Goal: Task Accomplishment & Management: Manage account settings

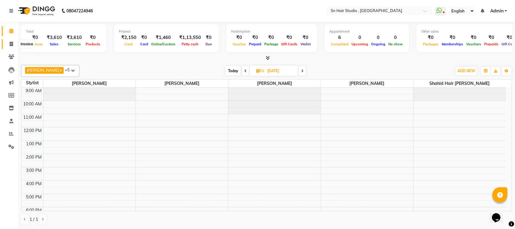
click at [10, 46] on icon at bounding box center [11, 44] width 3 height 5
select select "service"
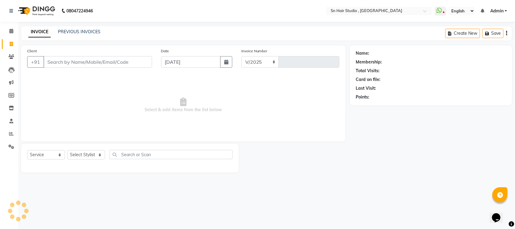
select select "6415"
type input "1468"
click at [79, 153] on select "Select Stylist [PERSON_NAME] [PERSON_NAME] [PERSON_NAME] hair [PERSON_NAME]" at bounding box center [87, 154] width 40 height 9
select select "67678"
click at [67, 150] on select "Select Stylist [PERSON_NAME] [PERSON_NAME] [PERSON_NAME] hair [PERSON_NAME]" at bounding box center [87, 154] width 40 height 9
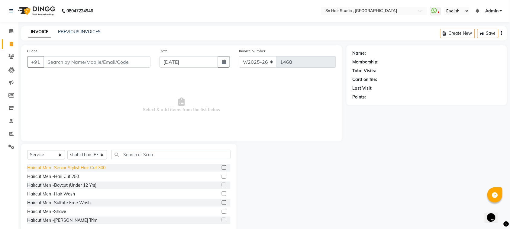
click at [67, 167] on div "Haircut Men -Senior Stylist Hair Cut 300" at bounding box center [66, 168] width 78 height 6
checkbox input "false"
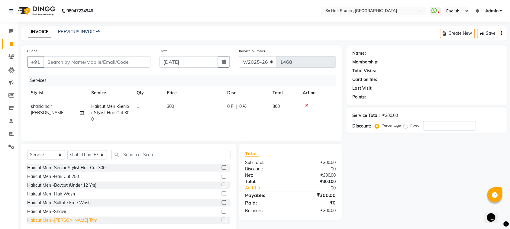
click at [42, 221] on div "Haircut Men -[PERSON_NAME] Trim" at bounding box center [62, 220] width 70 height 6
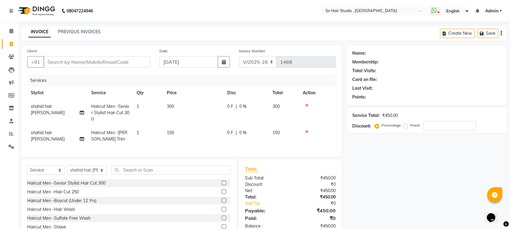
checkbox input "false"
click at [114, 60] on input "Client" at bounding box center [96, 61] width 107 height 11
type input "7"
type input "0"
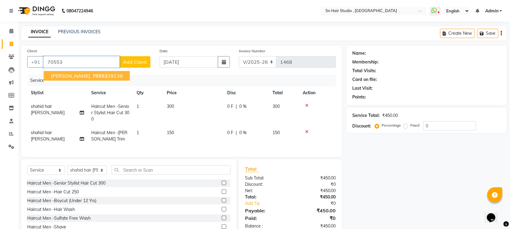
click at [83, 71] on button "[PERSON_NAME] 70553 29139" at bounding box center [87, 76] width 86 height 10
type input "7055329139"
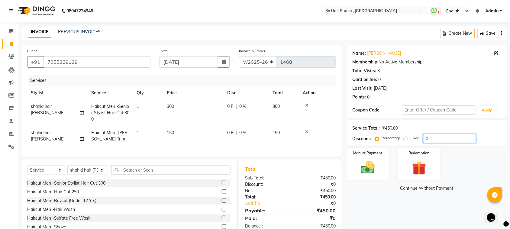
click at [432, 139] on input "0" at bounding box center [449, 138] width 53 height 9
type input "020"
click at [375, 162] on img at bounding box center [368, 167] width 24 height 17
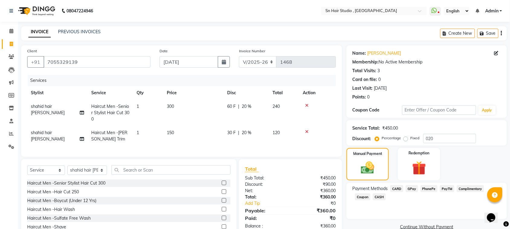
click at [413, 186] on span "GPay" at bounding box center [411, 188] width 12 height 7
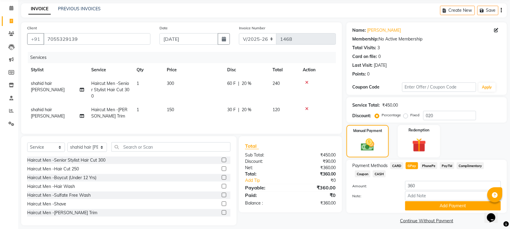
scroll to position [34, 0]
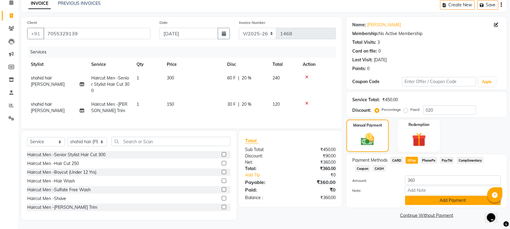
click at [446, 196] on button "Add Payment" at bounding box center [453, 200] width 96 height 9
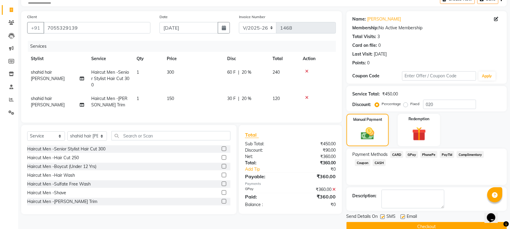
scroll to position [46, 0]
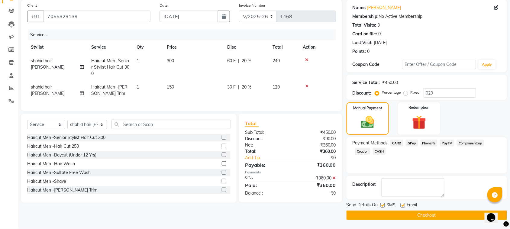
click at [431, 216] on button "Checkout" at bounding box center [426, 214] width 160 height 9
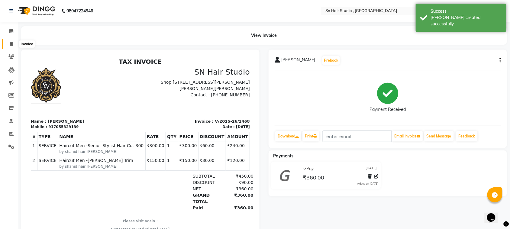
click at [14, 46] on span at bounding box center [11, 44] width 11 height 7
select select "6415"
select select "service"
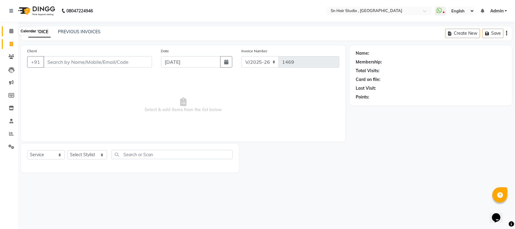
click at [8, 34] on span at bounding box center [11, 31] width 11 height 7
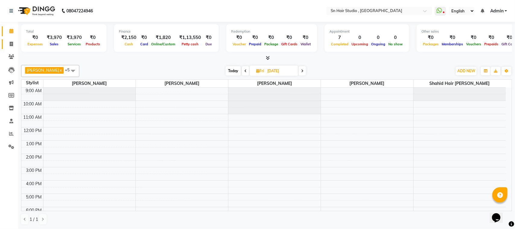
click at [13, 40] on link "Invoice" at bounding box center [9, 44] width 14 height 10
select select "6415"
select select "service"
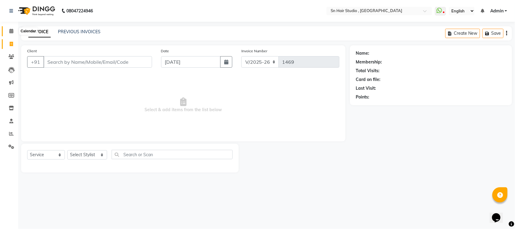
click at [11, 32] on icon at bounding box center [11, 31] width 4 height 5
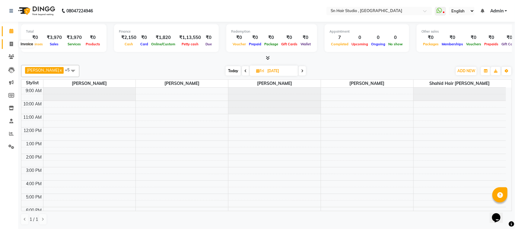
click at [11, 44] on icon at bounding box center [11, 44] width 3 height 5
select select "service"
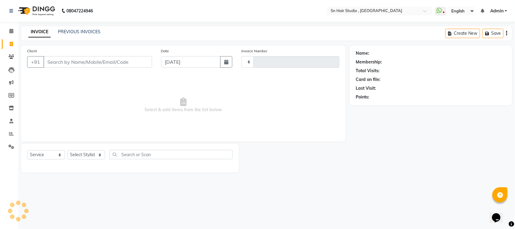
type input "1469"
select select "6415"
click at [79, 31] on link "PREVIOUS INVOICES" at bounding box center [79, 31] width 43 height 5
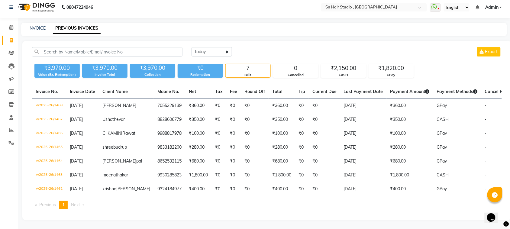
scroll to position [21, 0]
click at [11, 25] on icon at bounding box center [11, 27] width 4 height 5
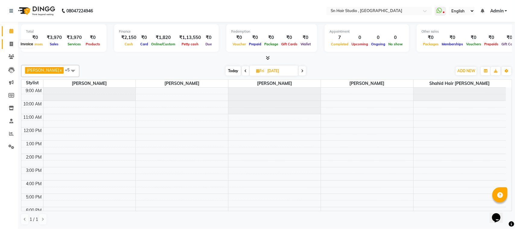
click at [13, 46] on icon at bounding box center [11, 44] width 3 height 5
select select "6415"
select select "service"
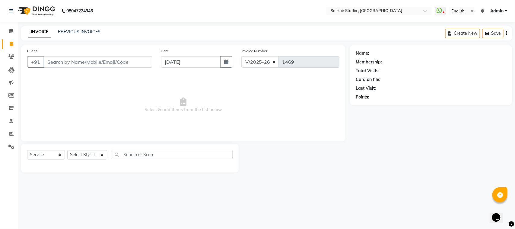
click at [86, 59] on input "Client" at bounding box center [97, 61] width 109 height 11
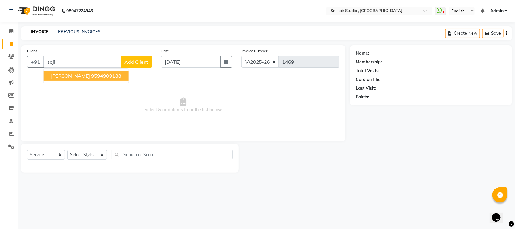
click at [91, 78] on ngb-highlight "9594909188" at bounding box center [106, 76] width 30 height 6
type input "9594909188"
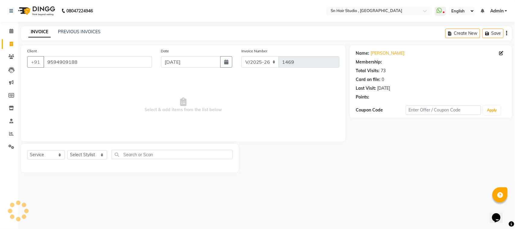
select select "1: Object"
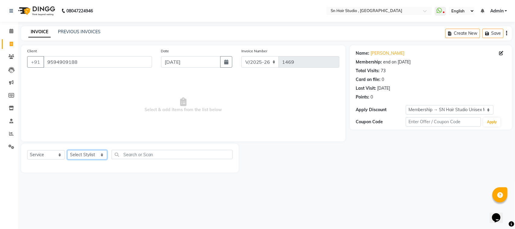
click at [94, 156] on select "Select Stylist [PERSON_NAME] [PERSON_NAME] [PERSON_NAME] hair [PERSON_NAME]" at bounding box center [87, 154] width 40 height 9
select select "52394"
click at [67, 150] on select "Select Stylist [PERSON_NAME] [PERSON_NAME] [PERSON_NAME] hair [PERSON_NAME]" at bounding box center [87, 154] width 40 height 9
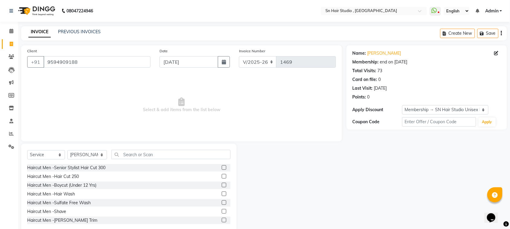
click at [222, 174] on label at bounding box center [224, 176] width 5 height 5
click at [222, 174] on input "checkbox" at bounding box center [224, 176] width 4 height 4
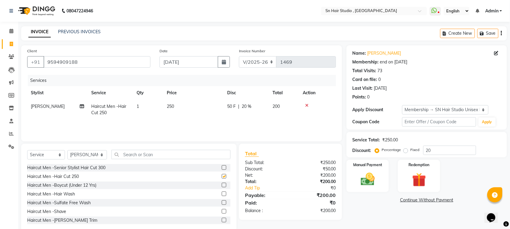
checkbox input "false"
click at [456, 153] on input "20" at bounding box center [449, 149] width 53 height 9
type input "2"
click at [410, 150] on label "Fixed" at bounding box center [414, 149] width 9 height 5
click at [405, 150] on input "Fixed" at bounding box center [406, 150] width 4 height 4
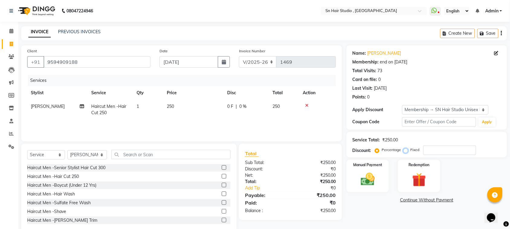
radio input "true"
click at [439, 151] on input "number" at bounding box center [449, 149] width 53 height 9
type input "100"
click at [362, 177] on img at bounding box center [368, 179] width 24 height 17
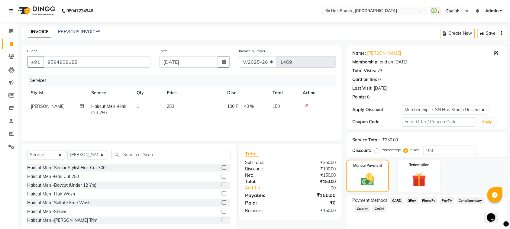
click at [413, 198] on span "GPay" at bounding box center [411, 200] width 12 height 7
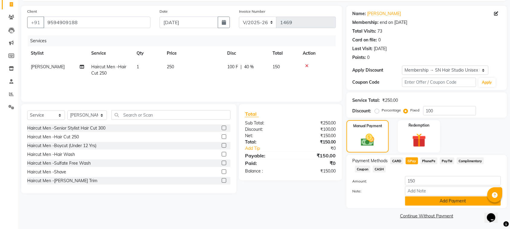
click at [468, 200] on button "Add Payment" at bounding box center [453, 200] width 96 height 9
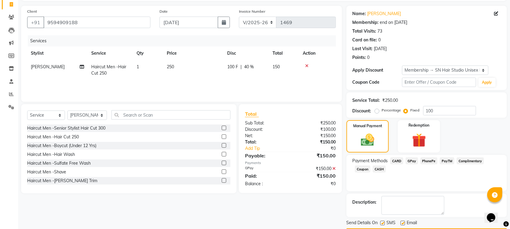
scroll to position [58, 0]
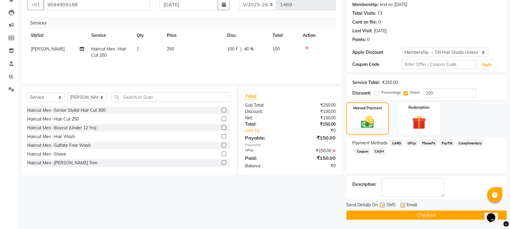
click at [453, 214] on button "Checkout" at bounding box center [426, 214] width 160 height 9
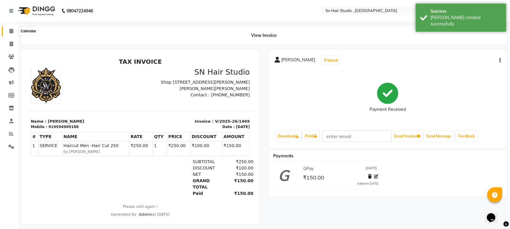
click at [11, 34] on span at bounding box center [11, 31] width 11 height 7
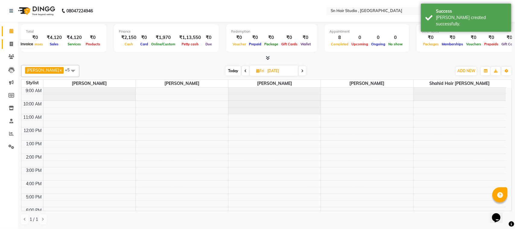
click at [11, 43] on icon at bounding box center [11, 44] width 3 height 5
select select "6415"
select select "service"
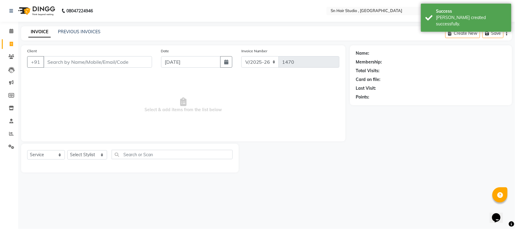
click at [57, 65] on input "Client" at bounding box center [97, 61] width 109 height 11
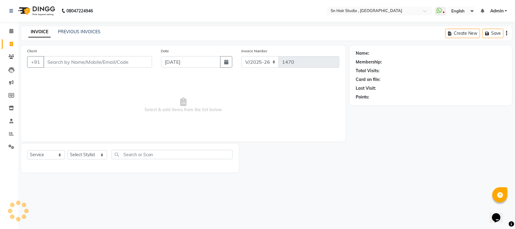
click at [72, 62] on input "Client" at bounding box center [97, 61] width 109 height 11
type input "9820703020"
click at [134, 62] on span "Add Client" at bounding box center [137, 62] width 24 height 6
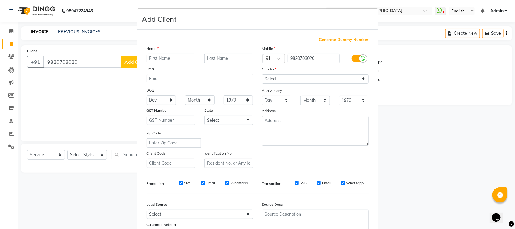
click at [182, 55] on input "text" at bounding box center [171, 58] width 49 height 9
type input "[PERSON_NAME]"
type input "rane"
click at [269, 76] on select "Select [DEMOGRAPHIC_DATA] [DEMOGRAPHIC_DATA] Other Prefer Not To Say" at bounding box center [315, 78] width 107 height 9
select select "[DEMOGRAPHIC_DATA]"
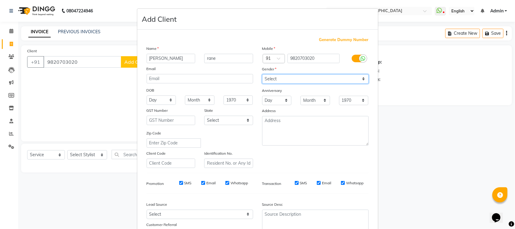
click at [262, 74] on select "Select [DEMOGRAPHIC_DATA] [DEMOGRAPHIC_DATA] Other Prefer Not To Say" at bounding box center [315, 78] width 107 height 9
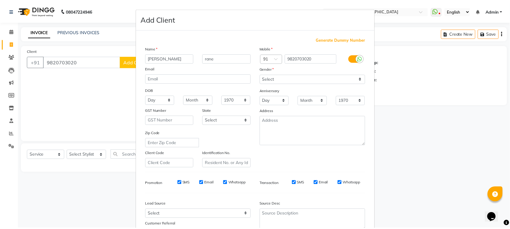
scroll to position [47, 0]
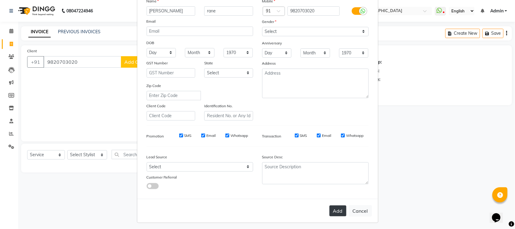
click at [339, 207] on button "Add" at bounding box center [338, 210] width 17 height 11
select select
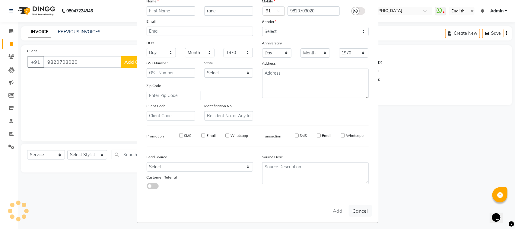
select select
checkbox input "false"
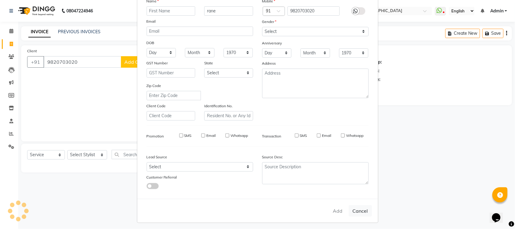
checkbox input "false"
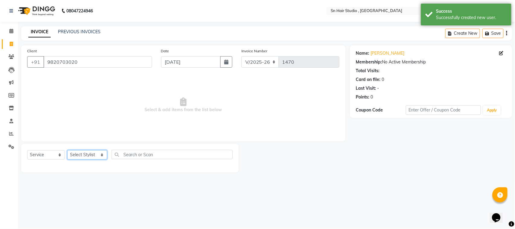
click at [96, 153] on select "Select Stylist [PERSON_NAME] [PERSON_NAME] [PERSON_NAME] hair [PERSON_NAME]" at bounding box center [87, 154] width 40 height 9
select select "52392"
click at [67, 150] on select "Select Stylist [PERSON_NAME] [PERSON_NAME] [PERSON_NAME] hair [PERSON_NAME]" at bounding box center [87, 154] width 40 height 9
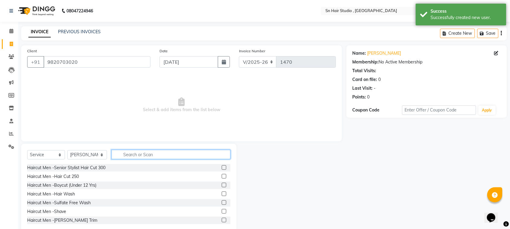
click at [144, 155] on input "text" at bounding box center [170, 154] width 119 height 9
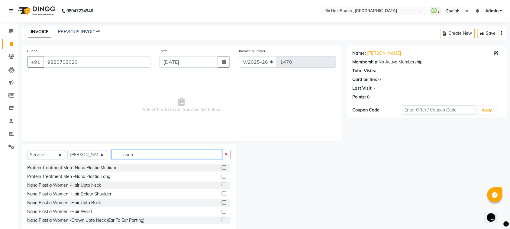
type input "nano"
click at [222, 203] on label at bounding box center [224, 202] width 5 height 5
click at [222, 203] on input "checkbox" at bounding box center [224, 203] width 4 height 4
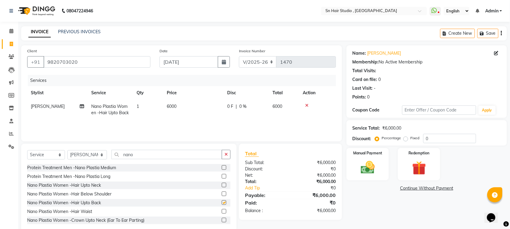
checkbox input "false"
click at [222, 194] on label at bounding box center [224, 193] width 5 height 5
click at [222, 194] on input "checkbox" at bounding box center [224, 194] width 4 height 4
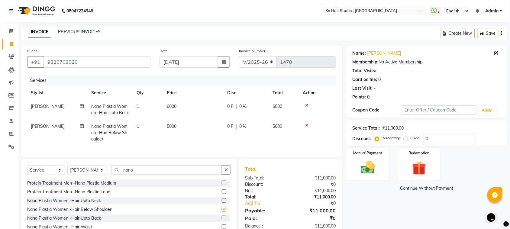
checkbox input "false"
click at [305, 104] on icon at bounding box center [306, 105] width 3 height 4
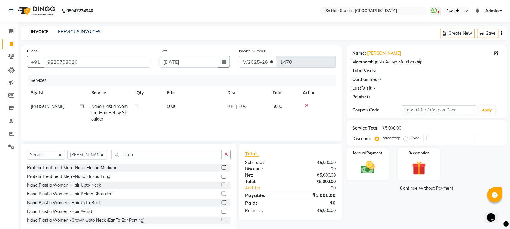
click at [171, 106] on span "5000" at bounding box center [172, 106] width 10 height 5
select select "52392"
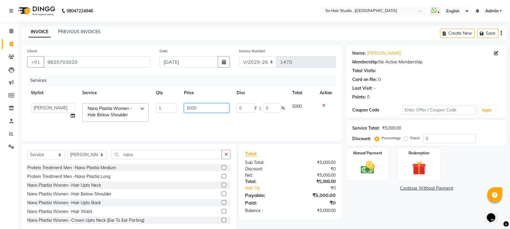
click at [210, 110] on input "5000" at bounding box center [206, 107] width 45 height 9
type input "5"
type input "7000"
click at [209, 116] on td "7000" at bounding box center [206, 113] width 53 height 26
select select "52392"
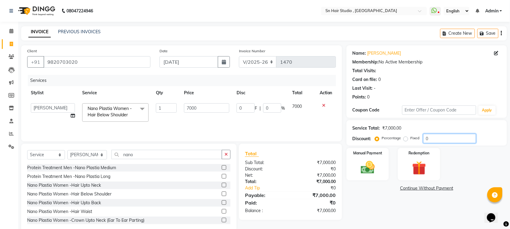
click at [444, 140] on input "0" at bounding box center [449, 138] width 53 height 9
type input "2"
type input "140"
type input "2"
type input "20"
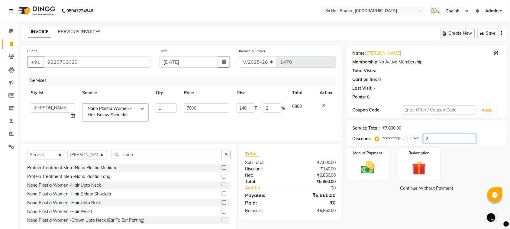
type input "1400"
type input "20"
type input "100"
type input "7000"
type input "100"
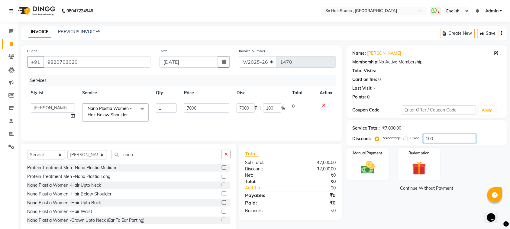
type input "100"
click at [410, 138] on label "Fixed" at bounding box center [414, 137] width 9 height 5
click at [406, 138] on input "Fixed" at bounding box center [406, 138] width 4 height 4
radio input "true"
type input "100"
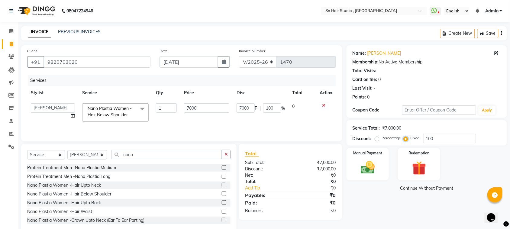
type input "1.43"
click at [454, 142] on input "100" at bounding box center [449, 138] width 53 height 9
type input "10"
type input "0.14"
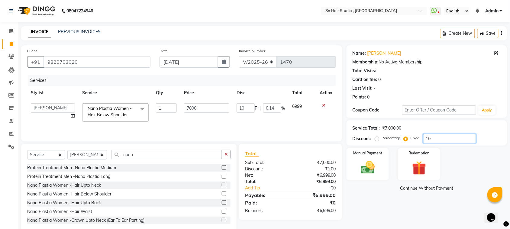
type input "1"
type input "0.01"
type input "0"
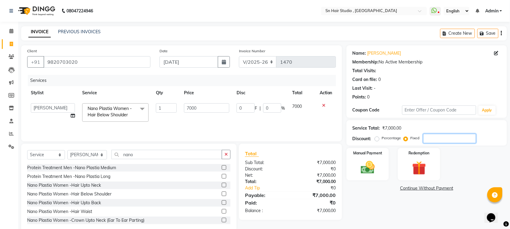
type input "2"
type input "0.03"
type input "20"
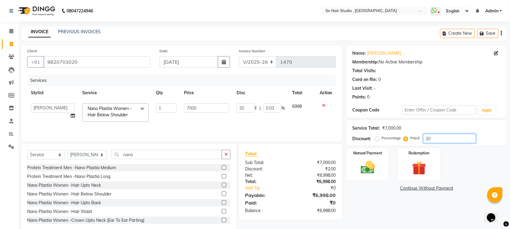
type input "0.29"
type input "200"
type input "2.86"
type input "2000"
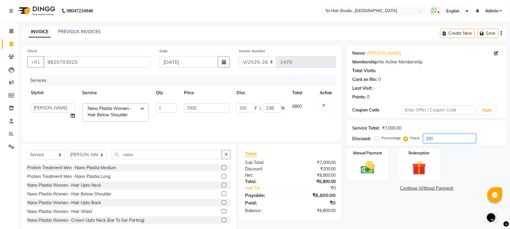
type input "2000"
type input "28.57"
type input "2000"
click at [374, 161] on img at bounding box center [368, 167] width 24 height 17
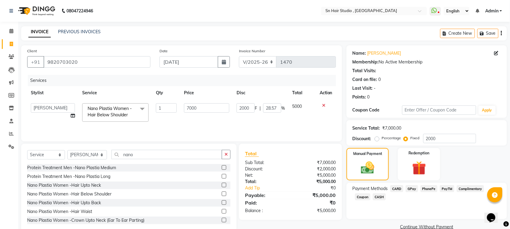
click at [415, 186] on span "GPay" at bounding box center [411, 188] width 12 height 7
click at [462, 226] on button "Add Payment" at bounding box center [453, 228] width 96 height 9
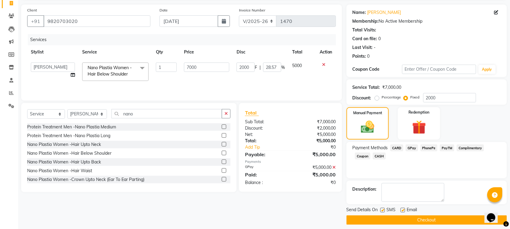
scroll to position [46, 0]
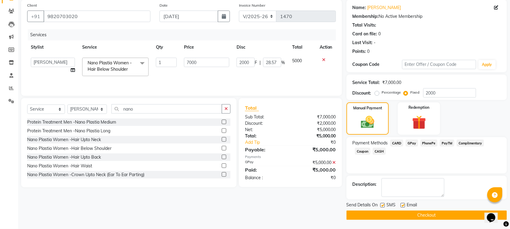
click at [400, 213] on button "Checkout" at bounding box center [426, 214] width 160 height 9
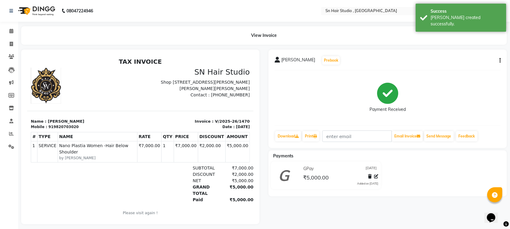
click at [500, 60] on icon "button" at bounding box center [499, 60] width 1 height 0
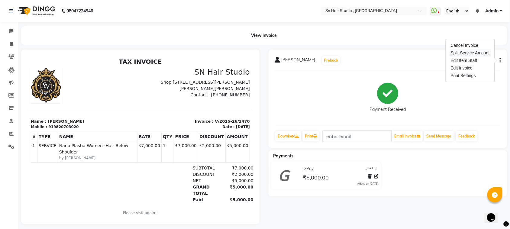
click at [474, 53] on div "Split Service Amount" at bounding box center [469, 53] width 41 height 8
select select "52392"
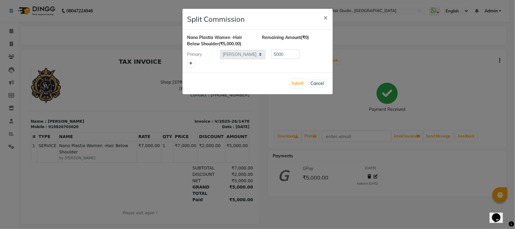
click at [188, 63] on link at bounding box center [191, 63] width 6 height 7
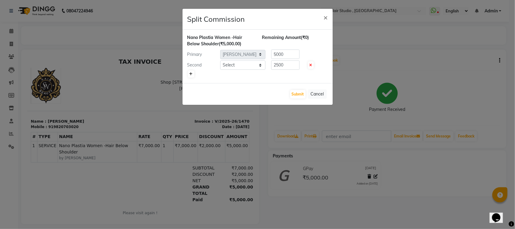
type input "2500"
click at [260, 65] on select "Select [PERSON_NAME] [PERSON_NAME] [PERSON_NAME] hair [PERSON_NAME]" at bounding box center [242, 64] width 45 height 9
select select "52394"
click at [220, 60] on select "Select [PERSON_NAME] [PERSON_NAME] [PERSON_NAME] hair [PERSON_NAME]" at bounding box center [242, 64] width 45 height 9
click at [295, 94] on button "Submit" at bounding box center [297, 94] width 15 height 8
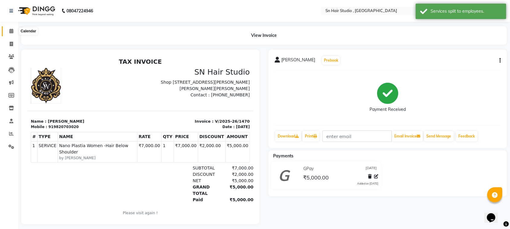
click at [11, 30] on icon at bounding box center [11, 31] width 4 height 5
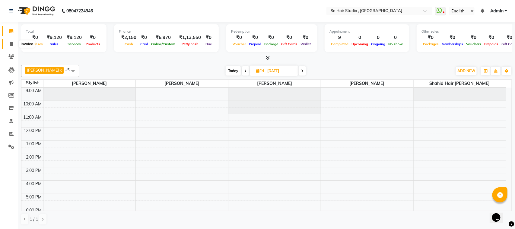
click at [11, 43] on icon at bounding box center [11, 44] width 3 height 5
select select "service"
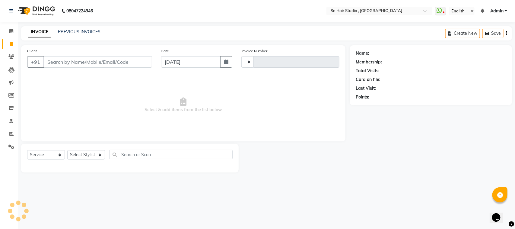
type input "1471"
select select "6415"
click at [11, 30] on icon at bounding box center [11, 31] width 4 height 5
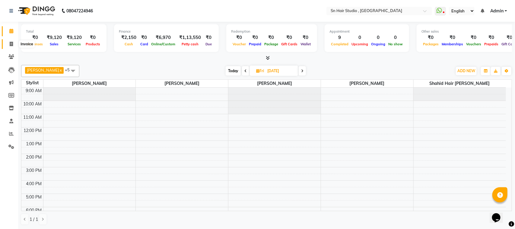
click at [10, 44] on icon at bounding box center [11, 44] width 3 height 5
select select "6415"
select select "service"
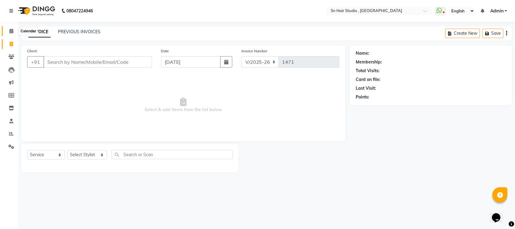
click at [11, 30] on icon at bounding box center [11, 31] width 4 height 5
